Goal: Information Seeking & Learning: Learn about a topic

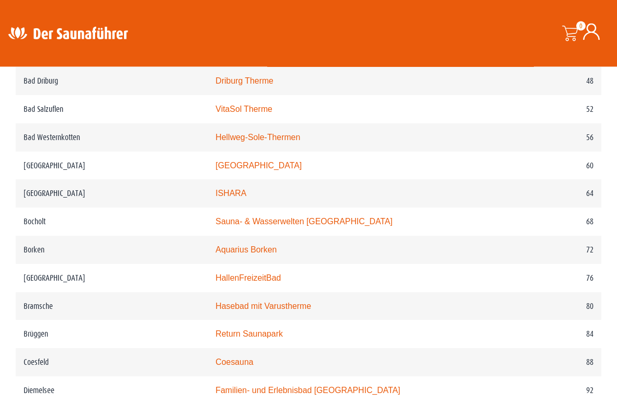
scroll to position [736, 0]
click at [310, 45] on div "Suche" at bounding box center [324, 34] width 200 height 36
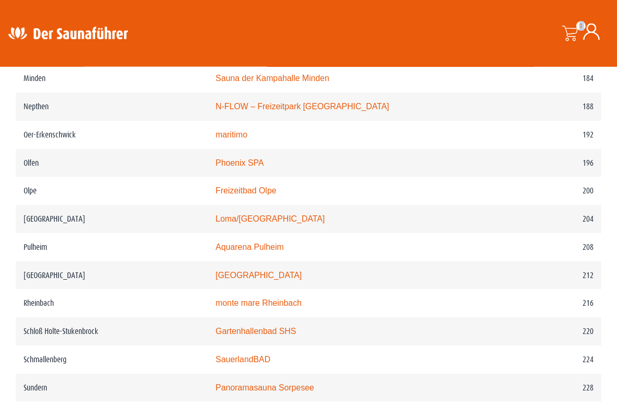
scroll to position [1722, 0]
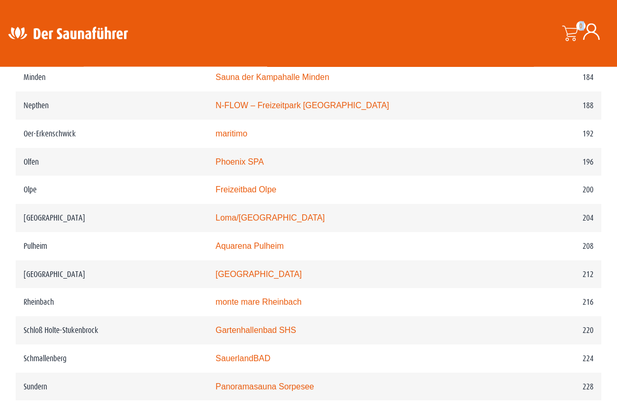
click at [282, 220] on td "Loma/Nettebad" at bounding box center [351, 218] width 288 height 28
click at [287, 219] on td "Loma/Nettebad" at bounding box center [351, 218] width 288 height 28
click at [242, 210] on td "Loma/Nettebad" at bounding box center [351, 218] width 288 height 28
click at [251, 218] on link "Loma/Nettebad" at bounding box center [269, 217] width 109 height 9
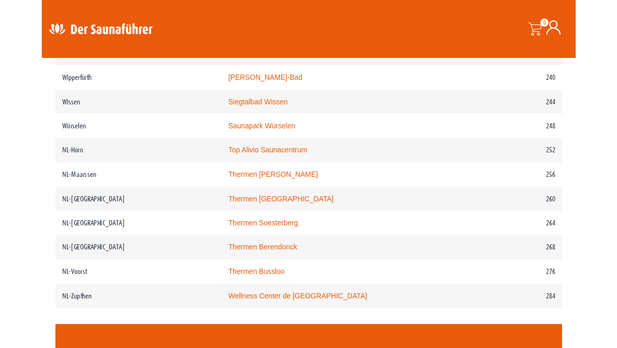
scroll to position [2103, 0]
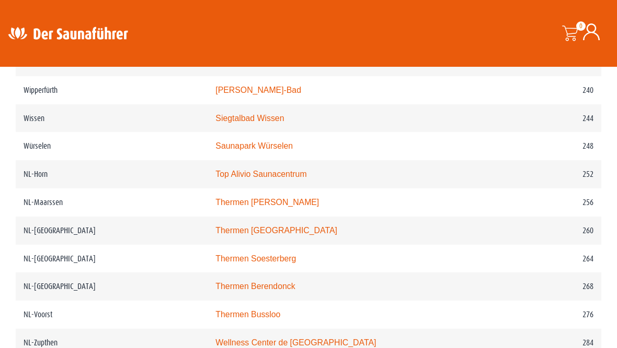
click at [264, 291] on link "Thermen Berendonck" at bounding box center [254, 286] width 79 height 9
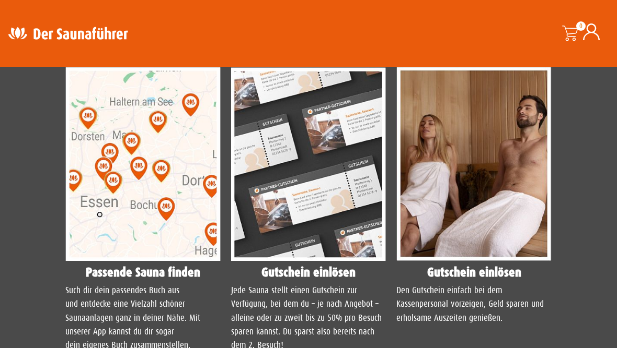
scroll to position [932, 0]
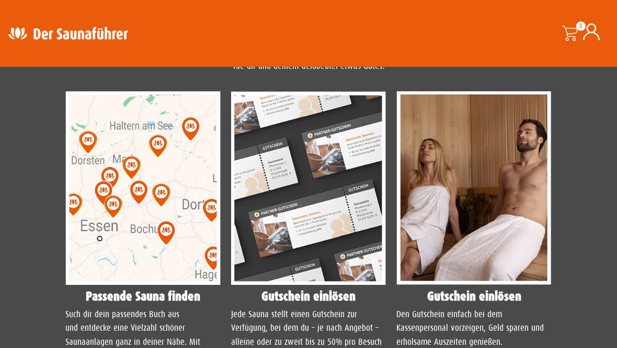
click at [161, 213] on img at bounding box center [142, 188] width 155 height 194
click at [130, 212] on img at bounding box center [142, 188] width 155 height 194
click at [165, 290] on h4 "Passende Sauna finden" at bounding box center [142, 296] width 155 height 13
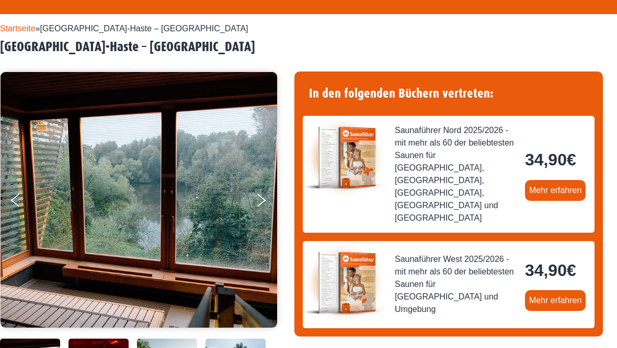
scroll to position [0, 0]
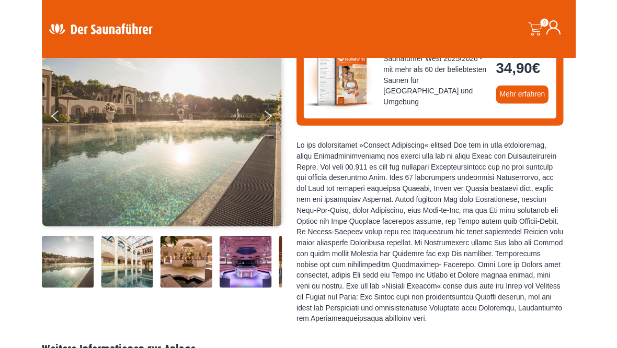
scroll to position [137, 0]
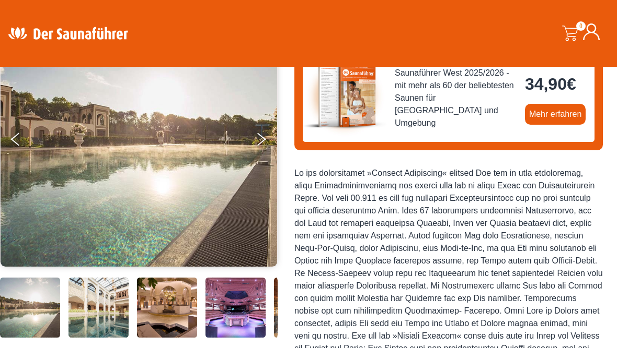
click at [312, 78] on img at bounding box center [345, 97] width 84 height 84
click at [256, 144] on button "Next" at bounding box center [268, 142] width 26 height 26
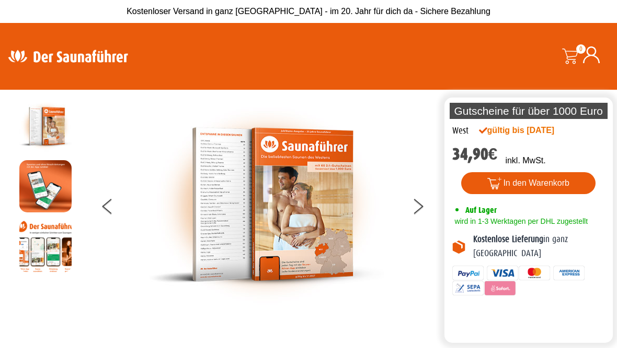
click at [261, 144] on img at bounding box center [265, 204] width 235 height 209
click at [281, 123] on img at bounding box center [265, 204] width 235 height 209
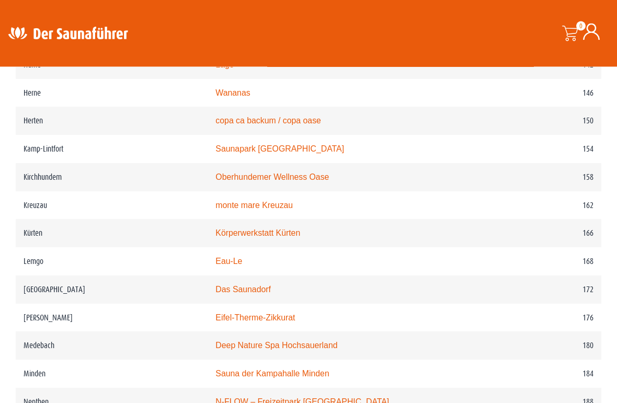
scroll to position [1437, 0]
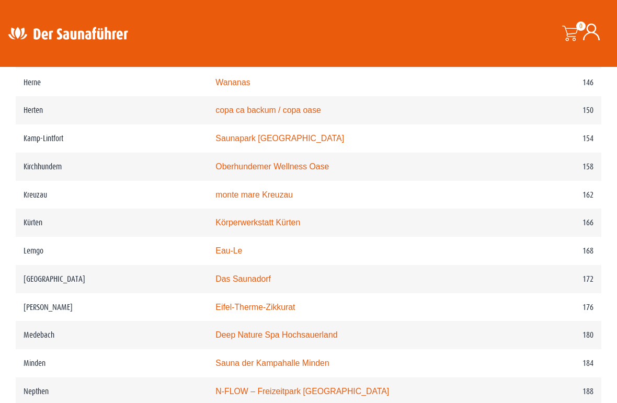
click at [253, 280] on link "Das Saunadorf" at bounding box center [242, 278] width 55 height 9
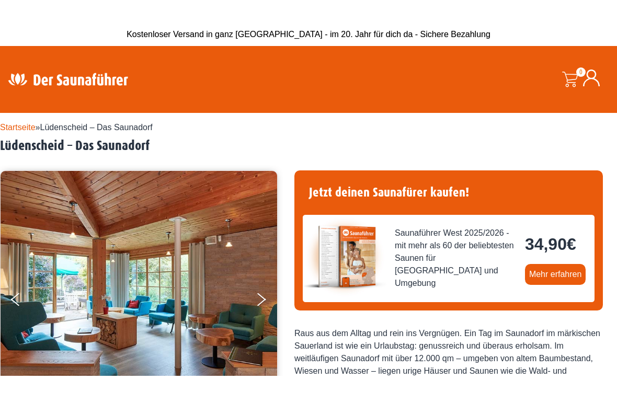
scroll to position [5, 0]
